Goal: Information Seeking & Learning: Understand process/instructions

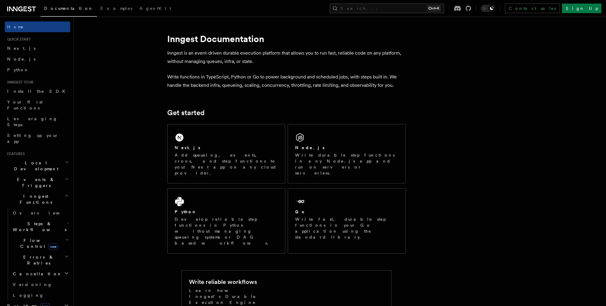
click at [243, 125] on div "Next.js Add queueing, events, crons, and step functions to your Next app on any…" at bounding box center [226, 153] width 117 height 59
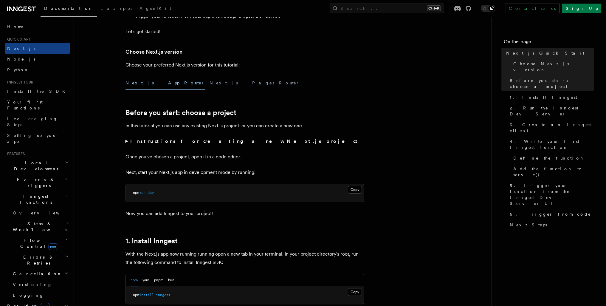
scroll to position [238, 0]
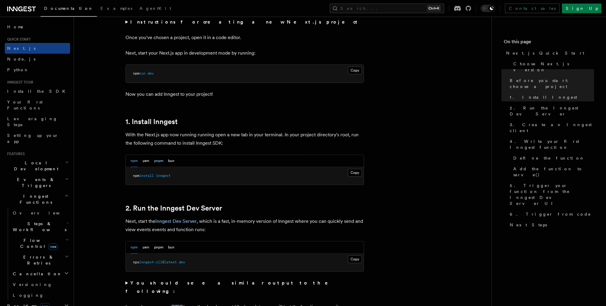
drag, startPoint x: 165, startPoint y: 162, endPoint x: 156, endPoint y: 160, distance: 9.5
click at [165, 162] on div "npm yarn pnpm bun" at bounding box center [153, 161] width 44 height 12
click at [156, 160] on button "pnpm" at bounding box center [158, 161] width 9 height 12
click at [351, 174] on button "Copy Copied" at bounding box center [355, 173] width 14 height 8
click at [354, 259] on button "Copy Copied" at bounding box center [355, 259] width 14 height 8
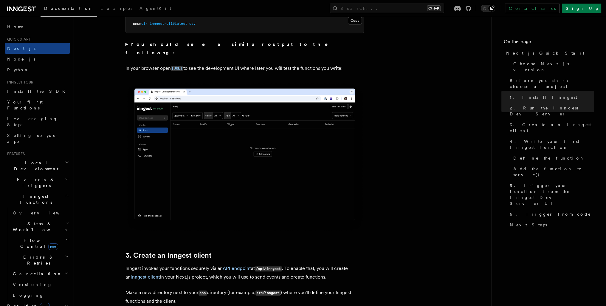
scroll to position [596, 0]
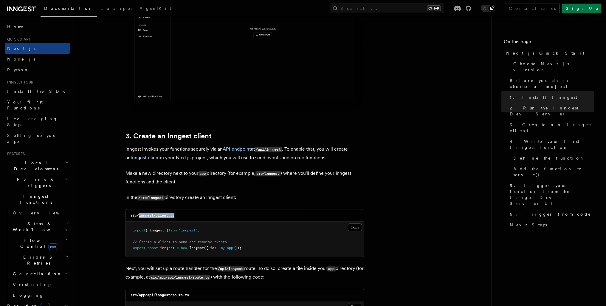
drag, startPoint x: 183, startPoint y: 216, endPoint x: 139, endPoint y: 215, distance: 44.1
click at [139, 215] on div "src/inngest/client.ts" at bounding box center [245, 215] width 238 height 12
copy code "inngest/client.ts"
click at [355, 228] on button "Copy Copied" at bounding box center [355, 227] width 14 height 8
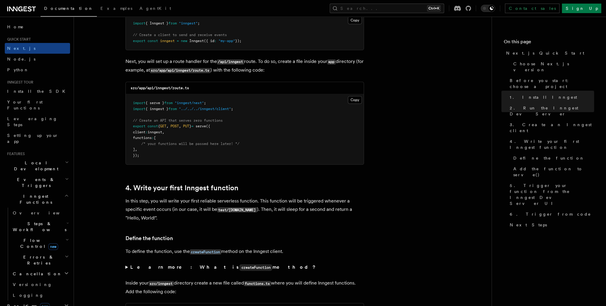
scroll to position [835, 0]
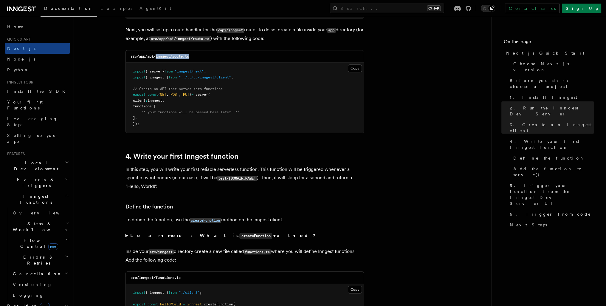
drag, startPoint x: 195, startPoint y: 56, endPoint x: 156, endPoint y: 58, distance: 39.1
click at [156, 58] on div "src/app/api/inngest/route.ts" at bounding box center [245, 56] width 238 height 12
copy code "inngest/route.ts"
click at [356, 69] on button "Copy Copied" at bounding box center [355, 68] width 14 height 8
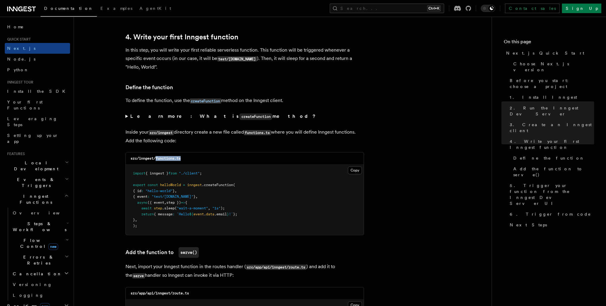
drag, startPoint x: 189, startPoint y: 160, endPoint x: 156, endPoint y: 160, distance: 32.2
click at [156, 160] on div "src/inngest/functions.ts" at bounding box center [245, 158] width 238 height 12
copy code "functions.ts"
click at [351, 167] on button "Copy Copied" at bounding box center [355, 170] width 14 height 8
click at [293, 193] on pre "import { inngest } from "./client" ; export const helloWorld = inngest .createF…" at bounding box center [245, 200] width 238 height 70
